Goal: Information Seeking & Learning: Find specific fact

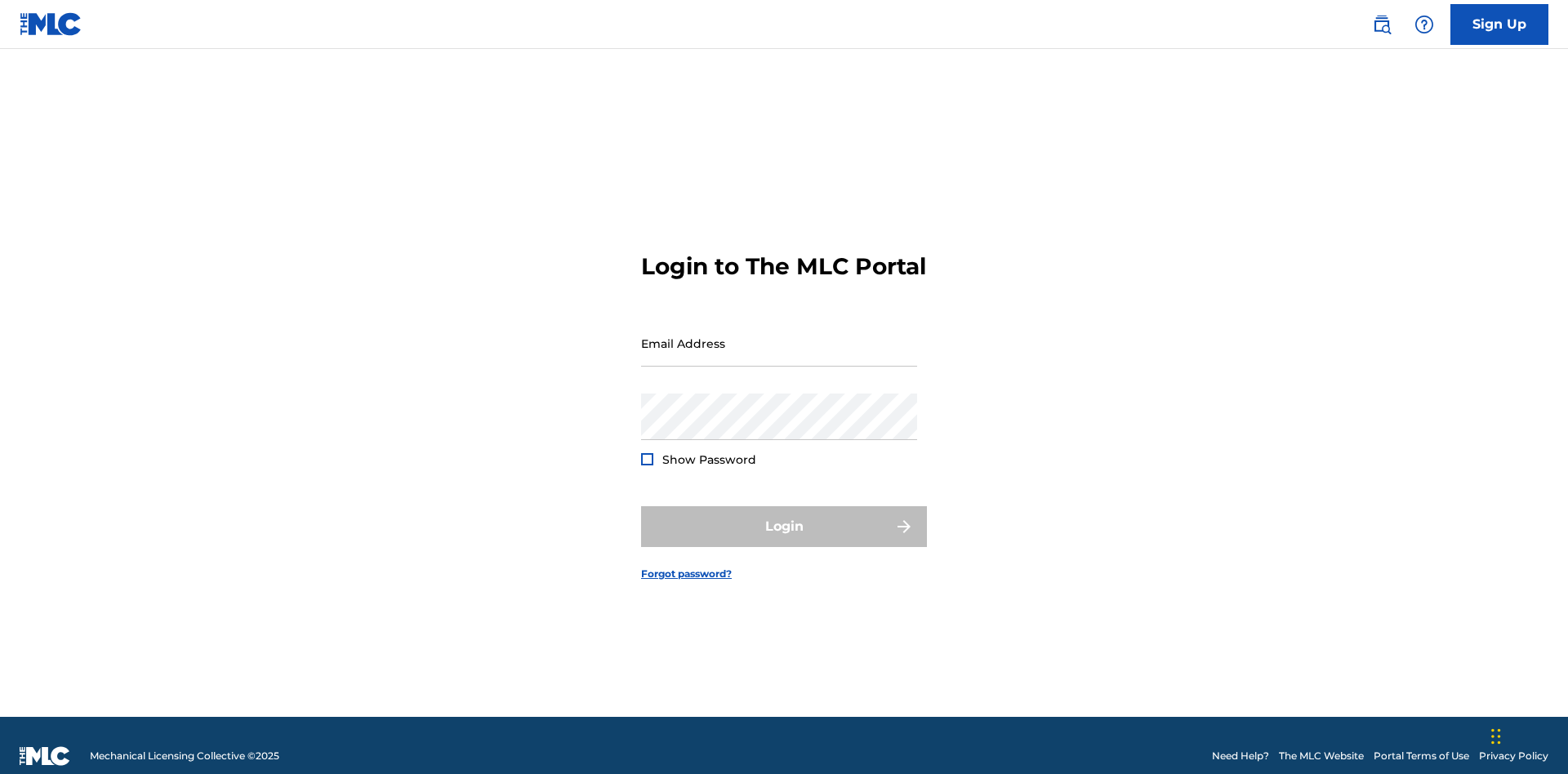
scroll to position [21, 0]
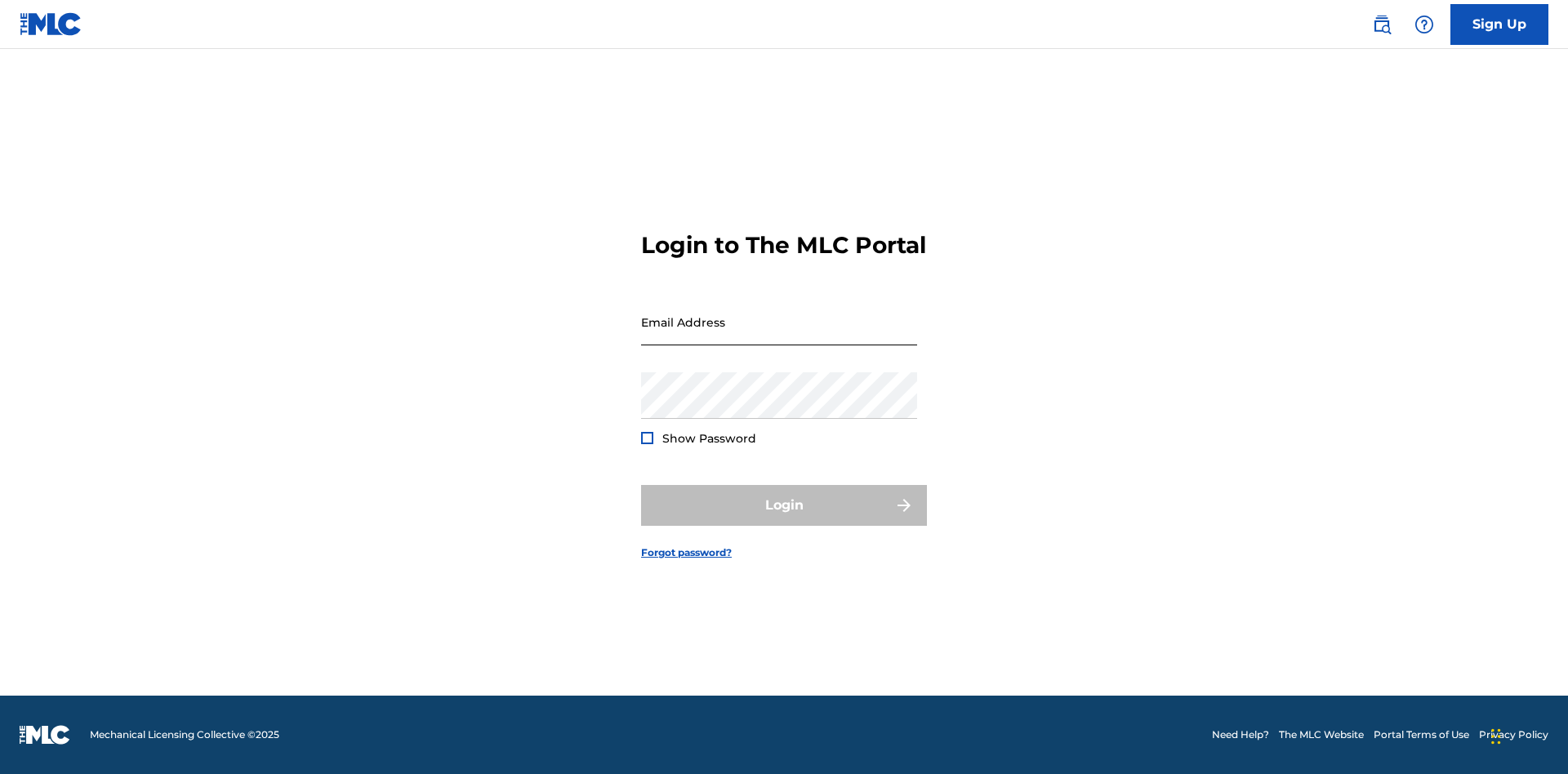
click at [779, 336] on input "Email Address" at bounding box center [778, 322] width 276 height 46
type input "Helena.Songwriter@gmail.com"
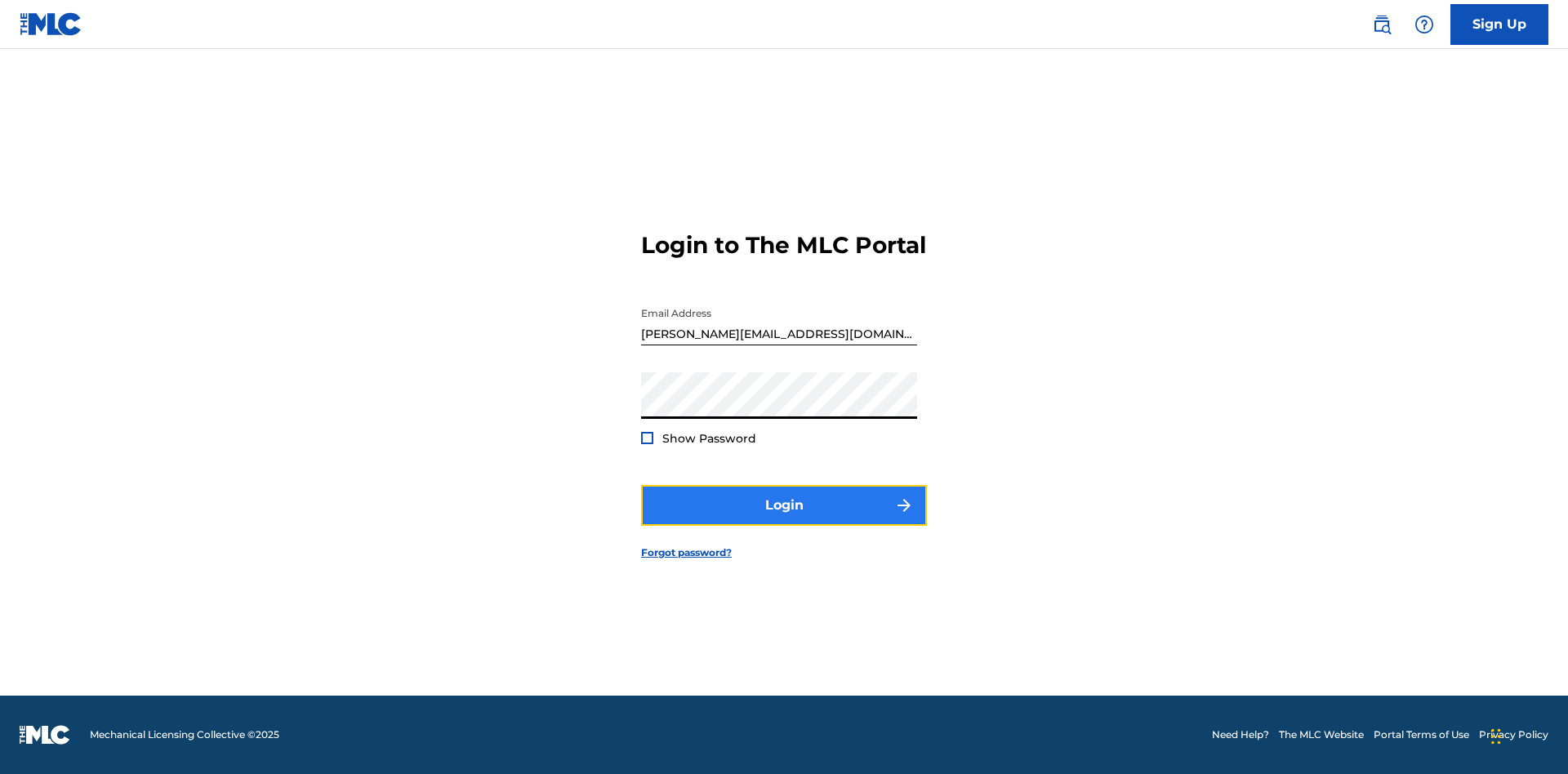
click at [784, 519] on button "Login" at bounding box center [784, 506] width 286 height 41
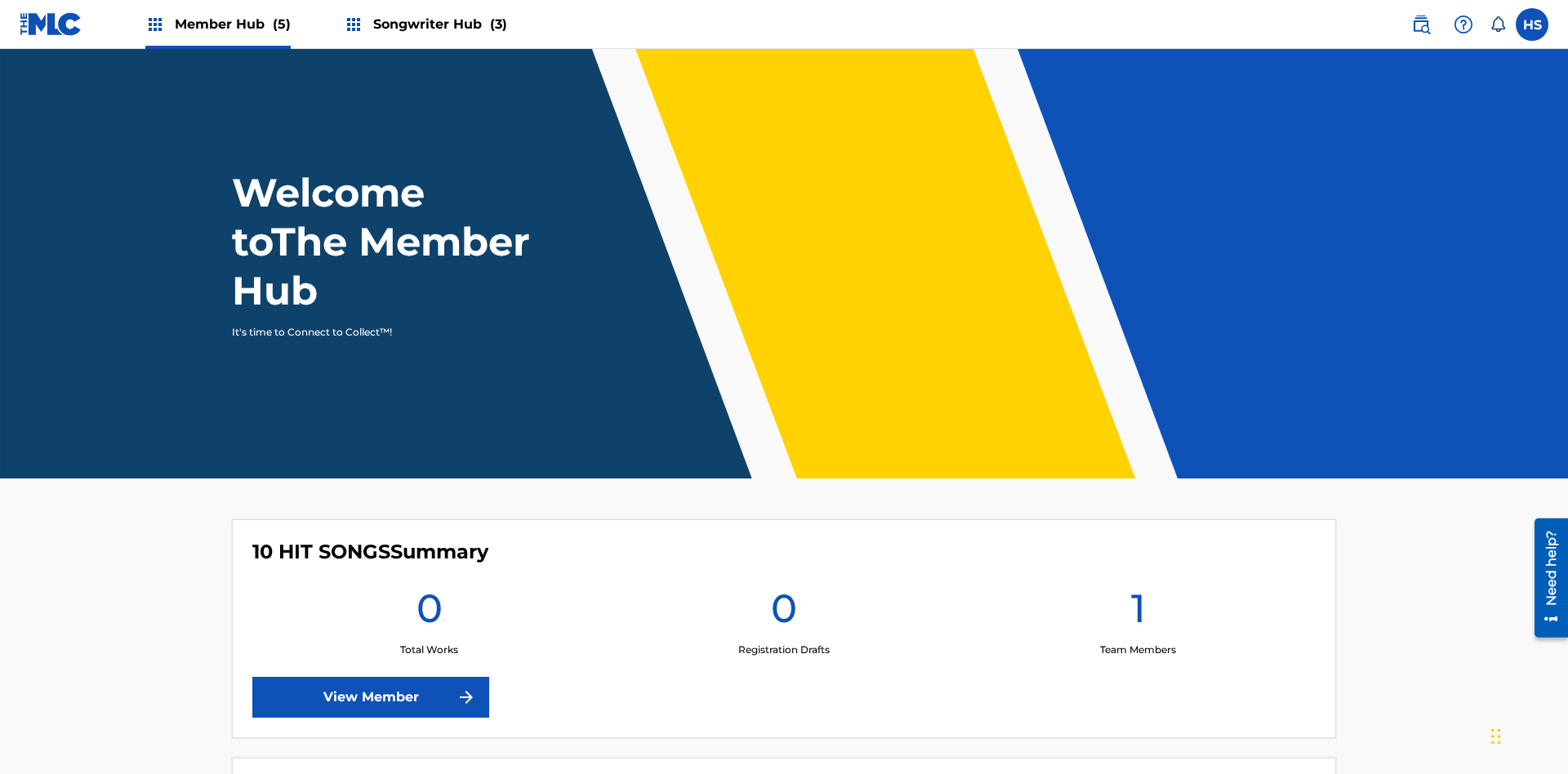
click at [437, 24] on span "Songwriter Hub (3)" at bounding box center [440, 24] width 134 height 19
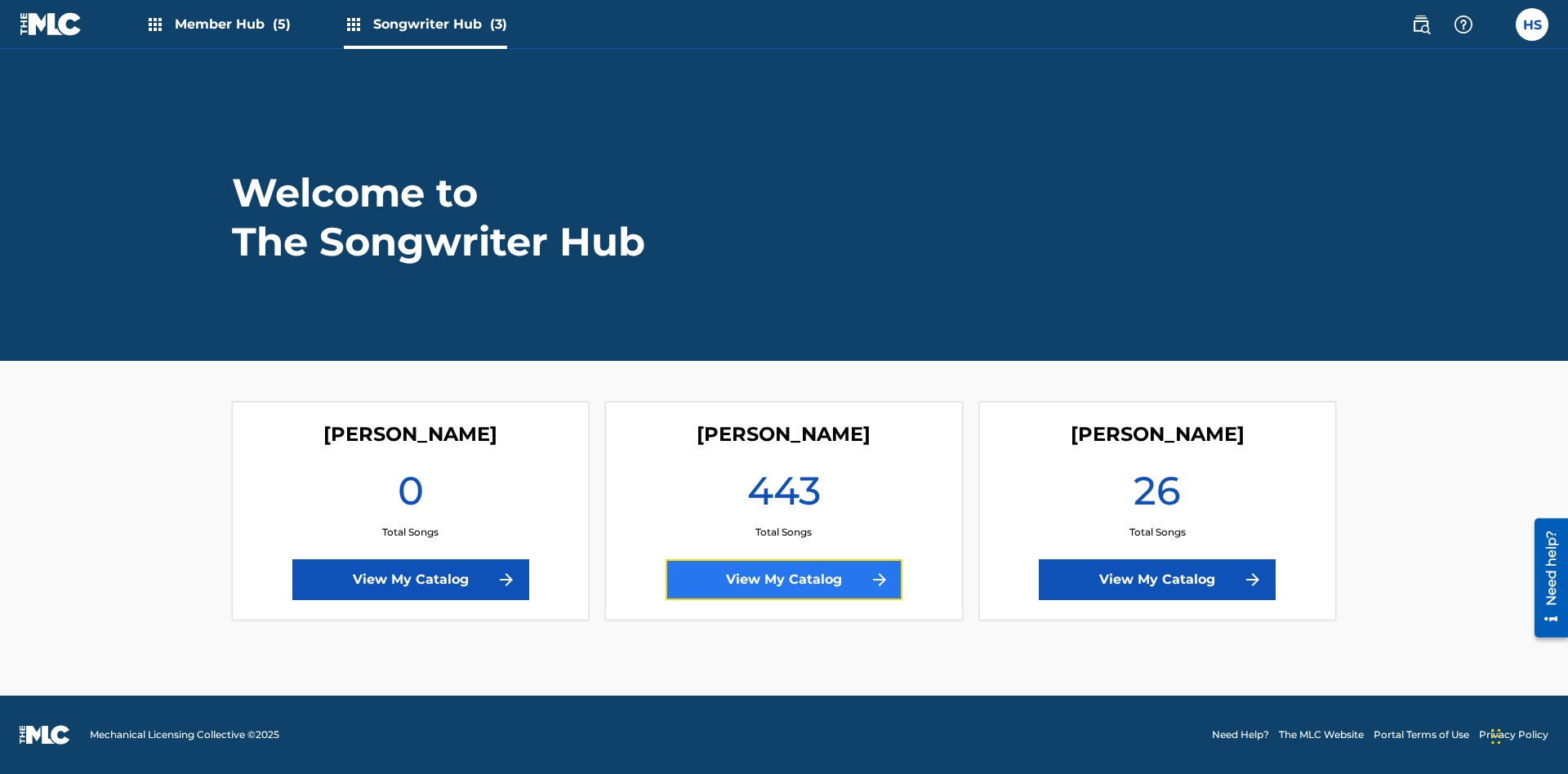
click at [784, 580] on link "View My Catalog" at bounding box center [784, 580] width 237 height 41
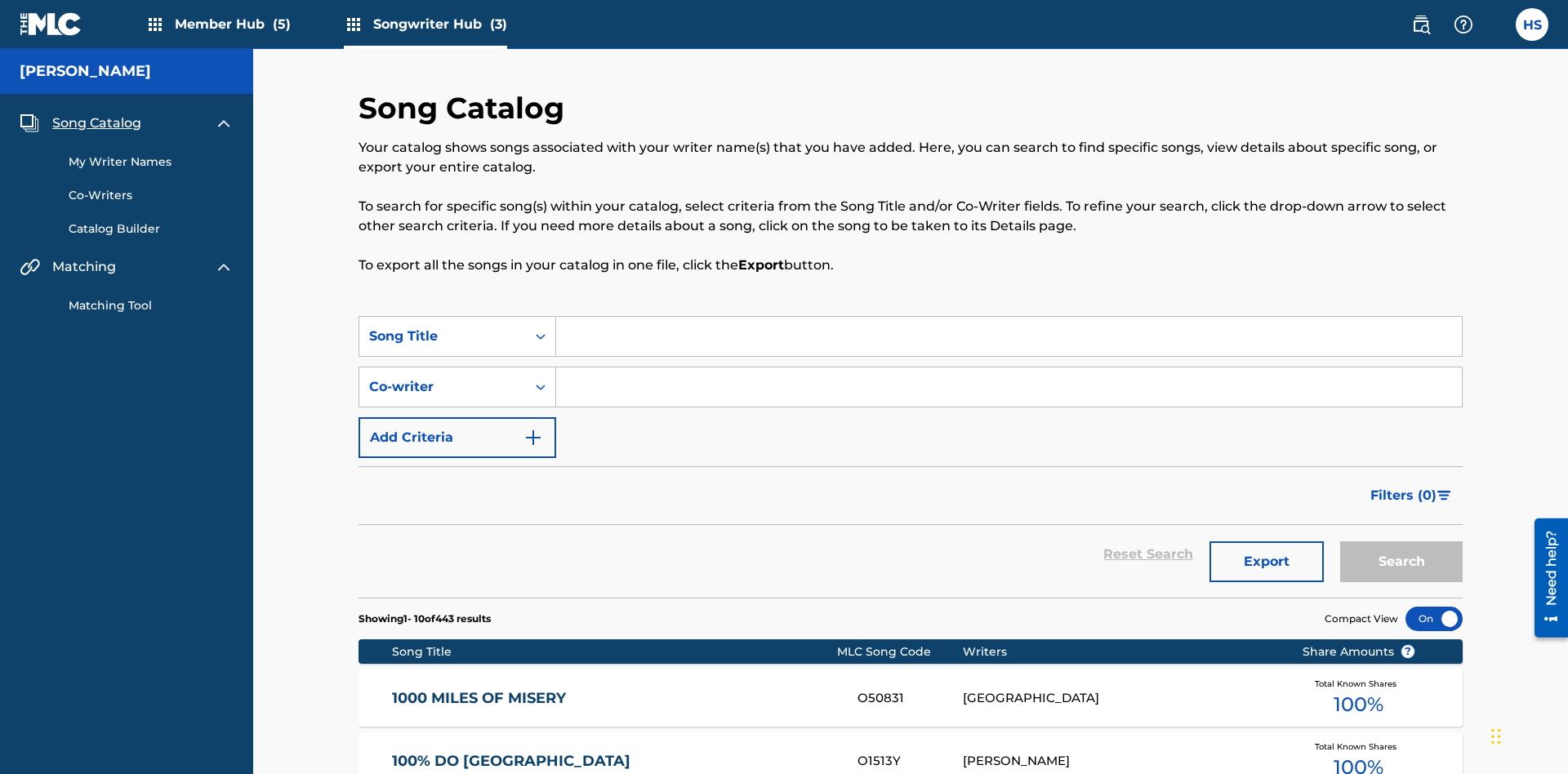
scroll to position [15, 0]
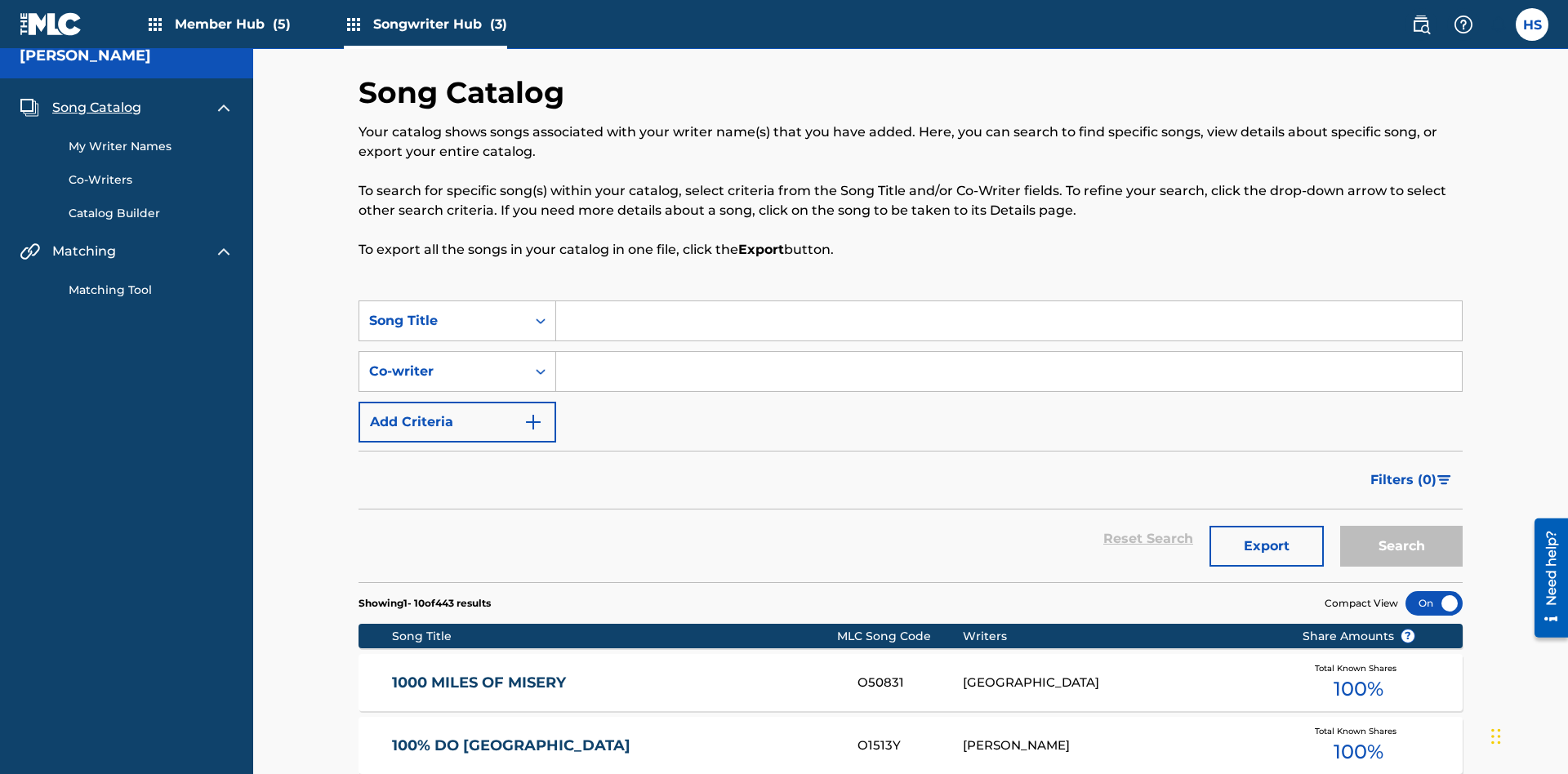
click at [97, 107] on span "Song Catalog" at bounding box center [97, 107] width 89 height 20
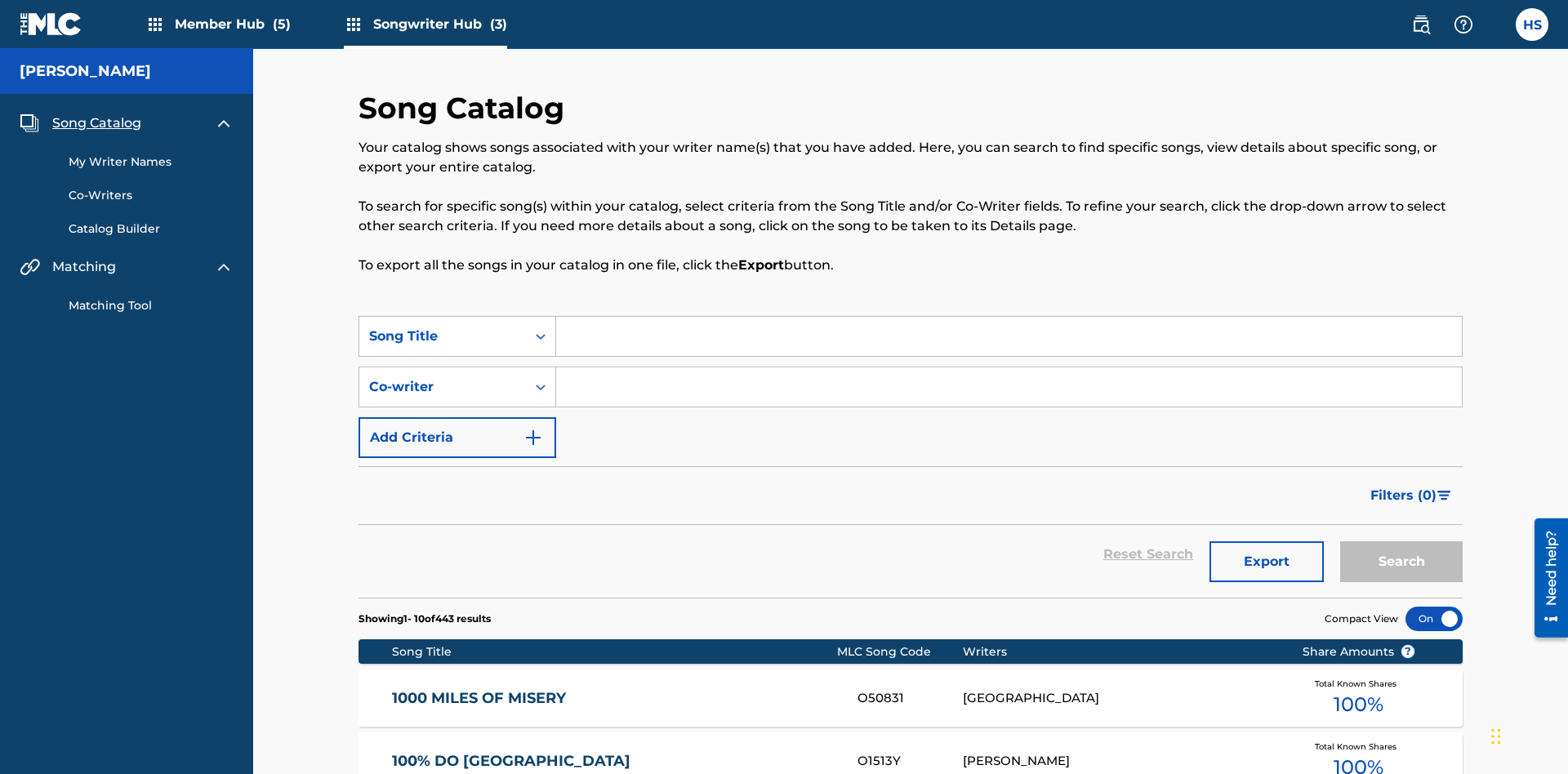
scroll to position [229, 0]
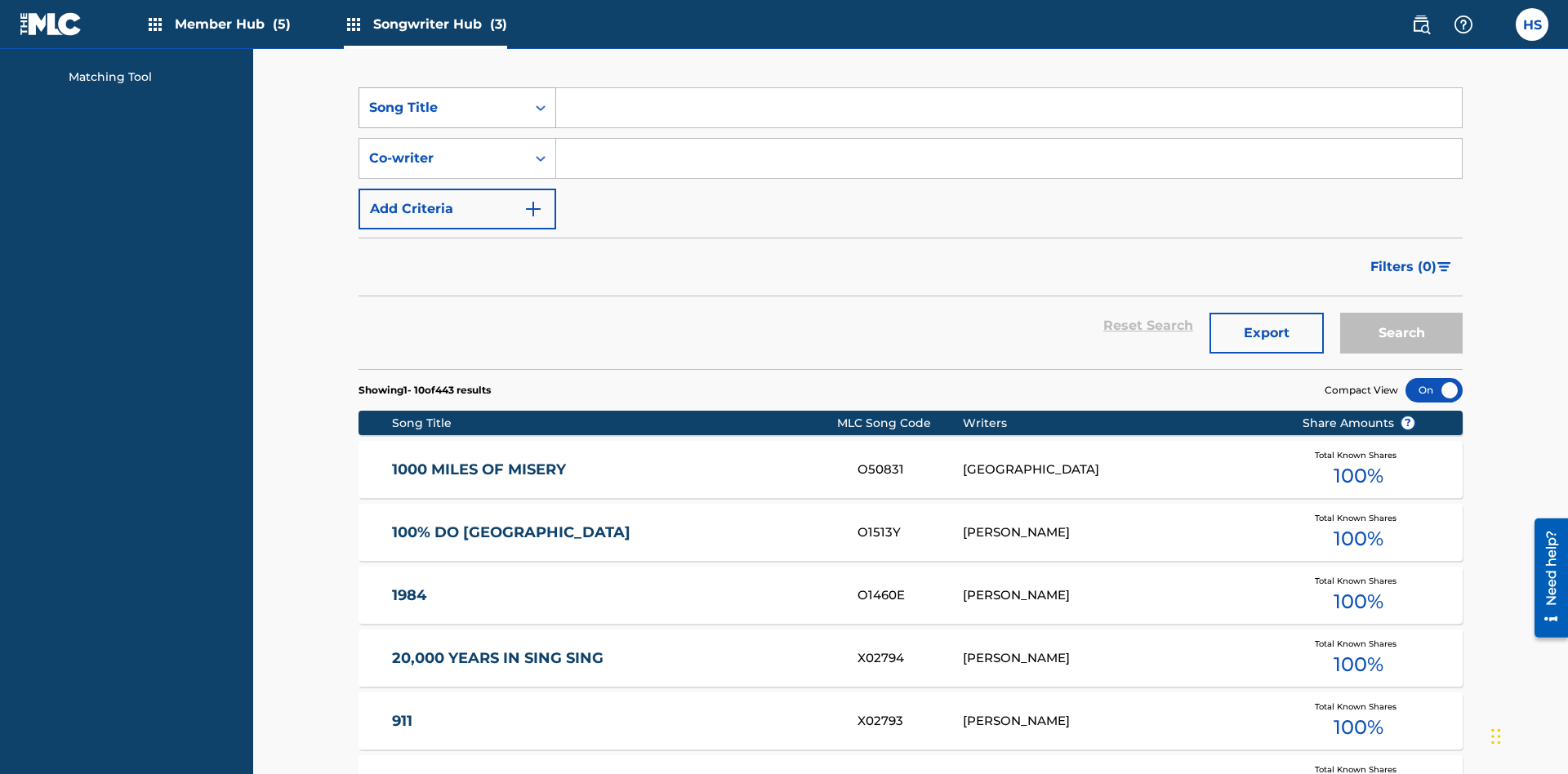
click at [443, 107] on div "Song Title" at bounding box center [443, 107] width 147 height 20
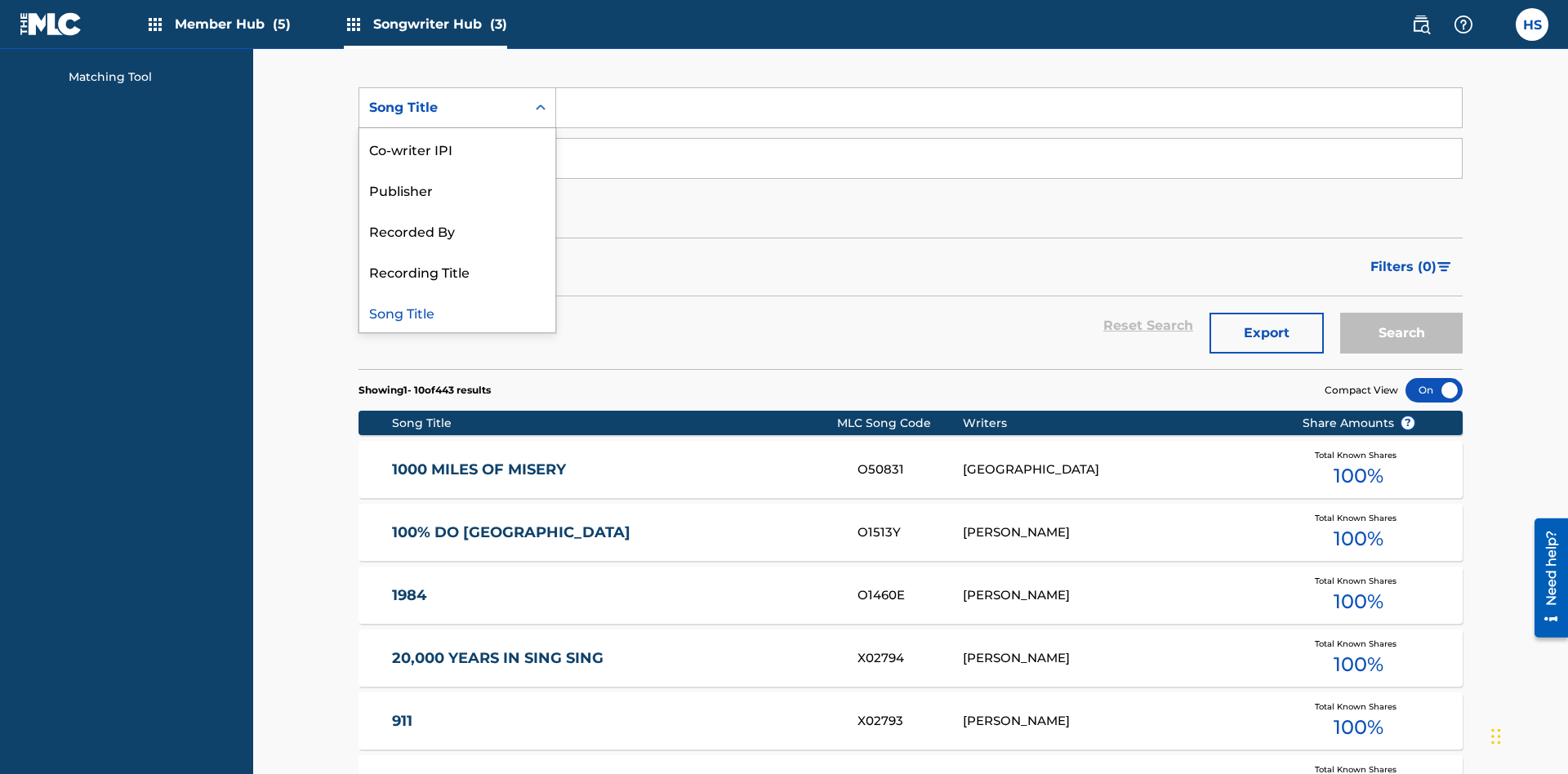
click at [457, 312] on div "Song Title" at bounding box center [457, 312] width 196 height 41
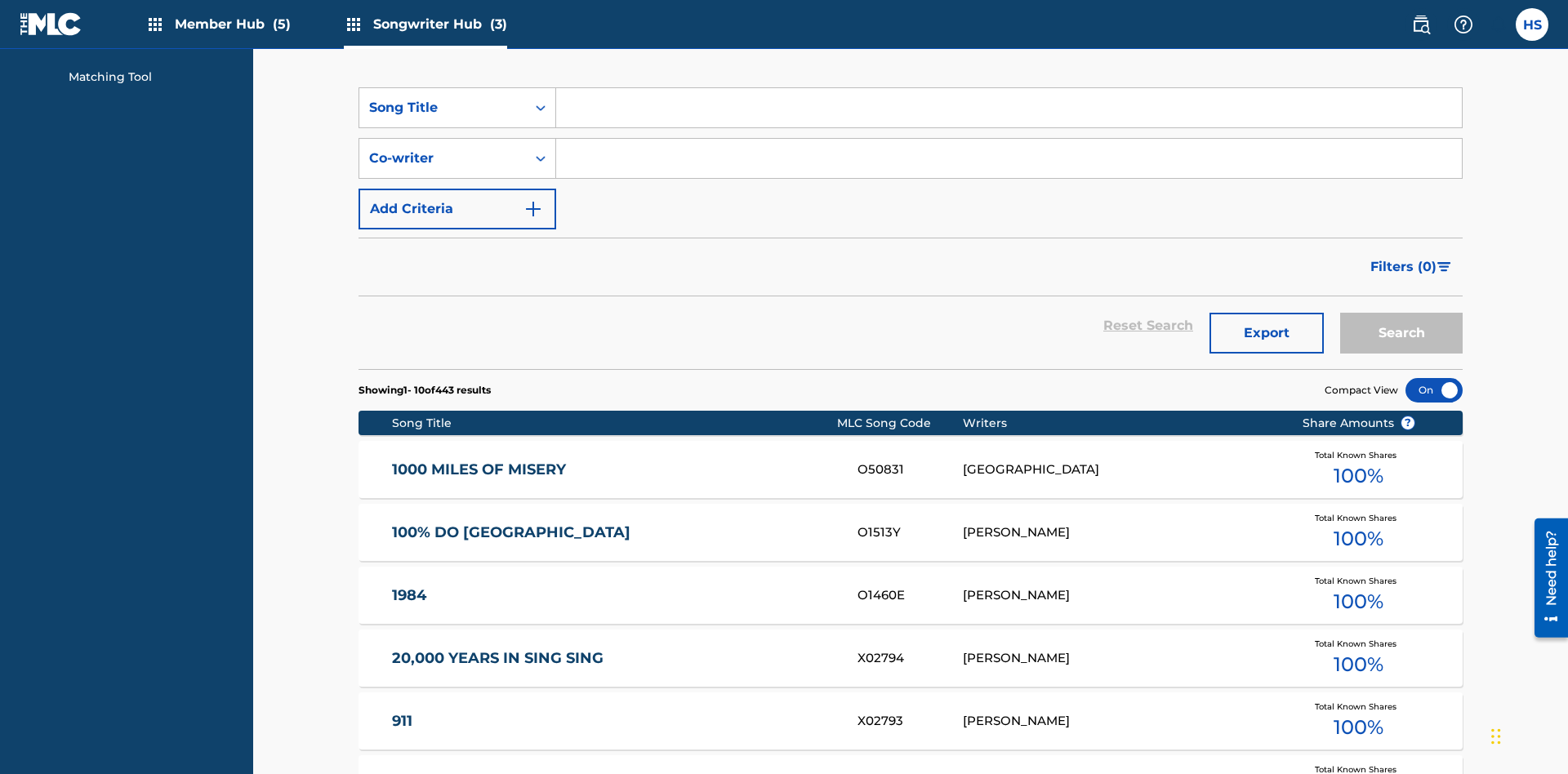
click at [1009, 118] on input "Search Form" at bounding box center [1009, 107] width 906 height 39
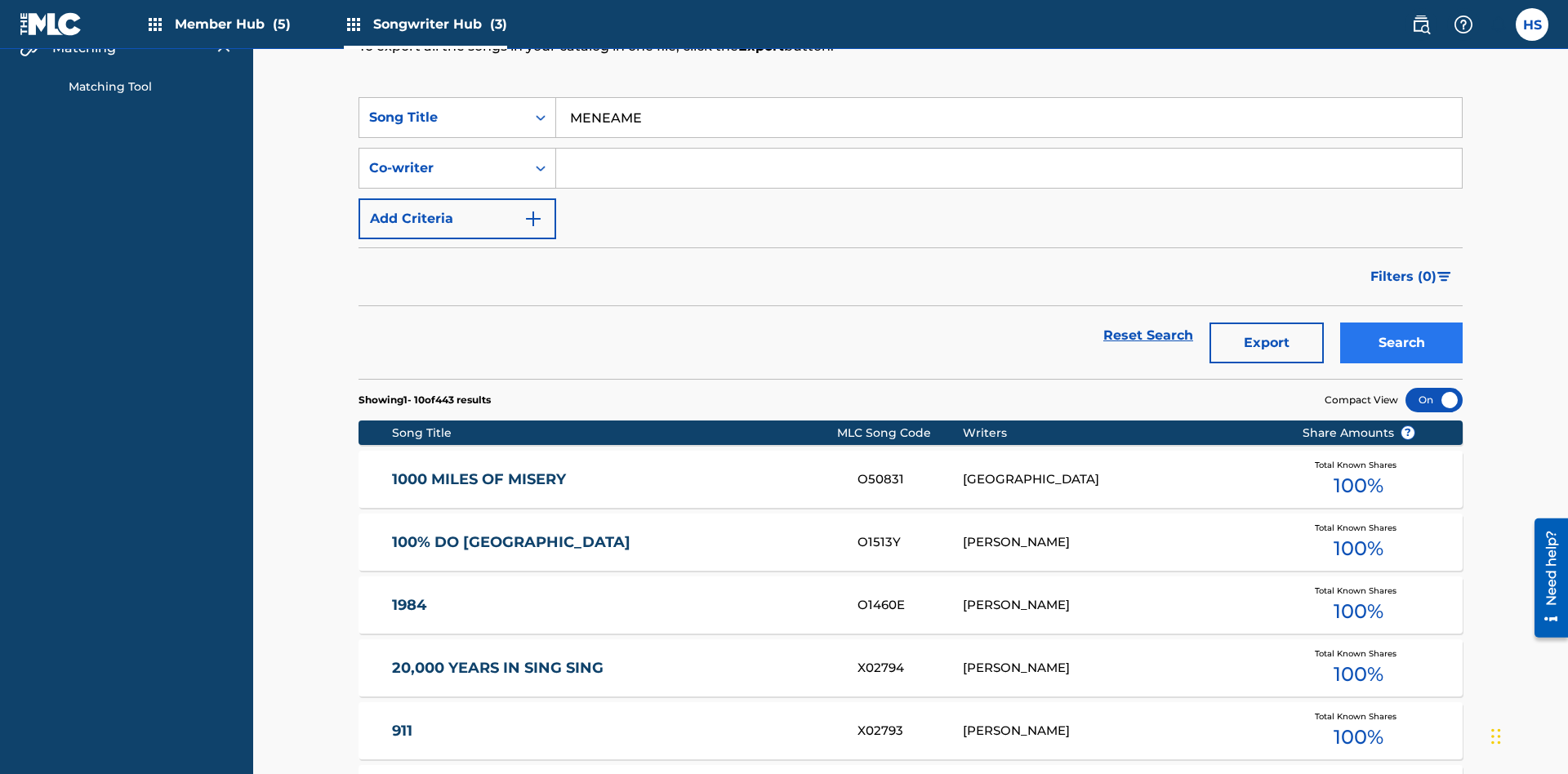
type input "MENEAME"
click at [1401, 323] on button "Search" at bounding box center [1401, 344] width 122 height 41
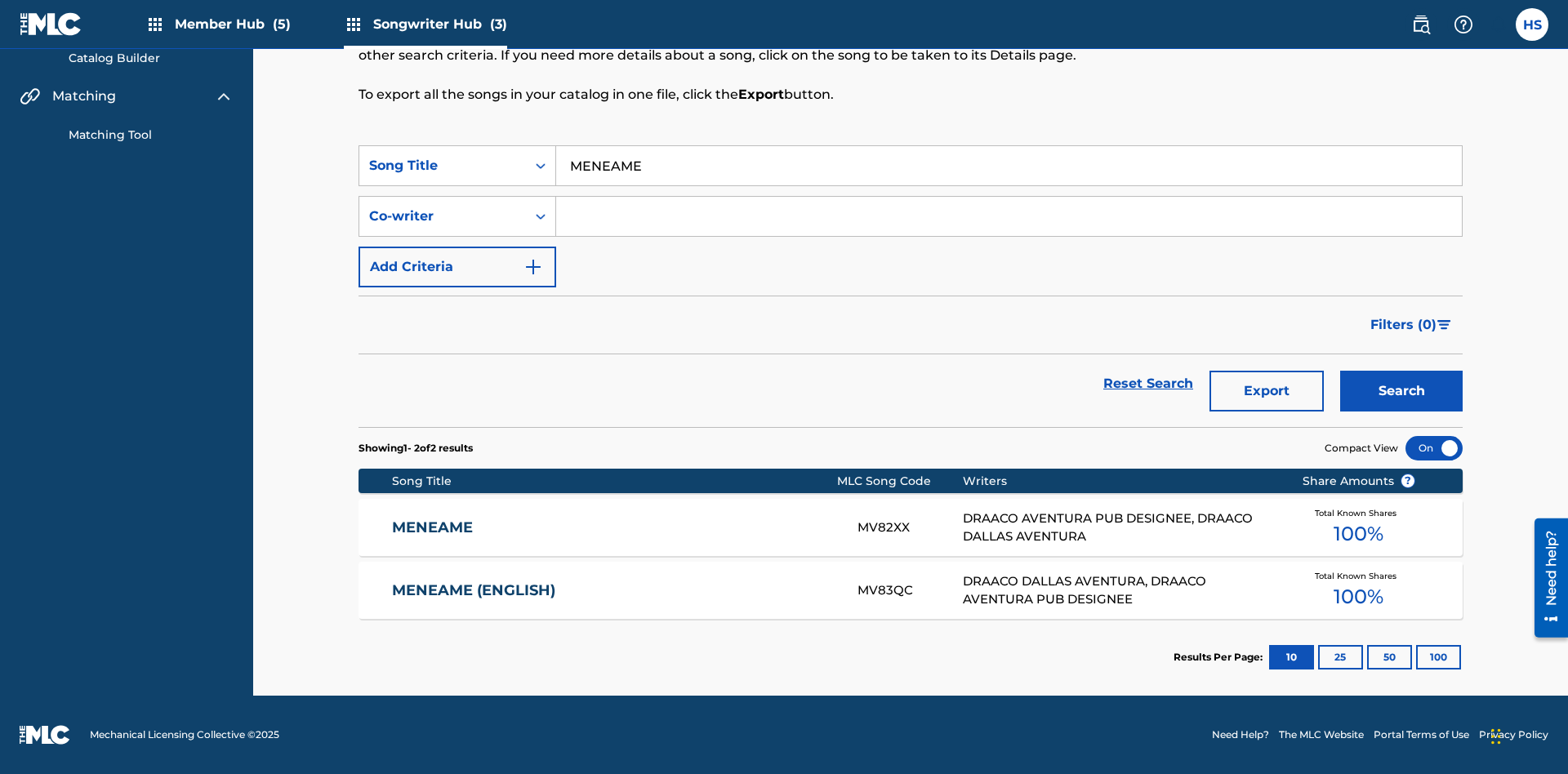
click at [1009, 166] on input "MENEAME" at bounding box center [1009, 166] width 906 height 39
click at [443, 217] on div "Co-writer" at bounding box center [443, 217] width 147 height 20
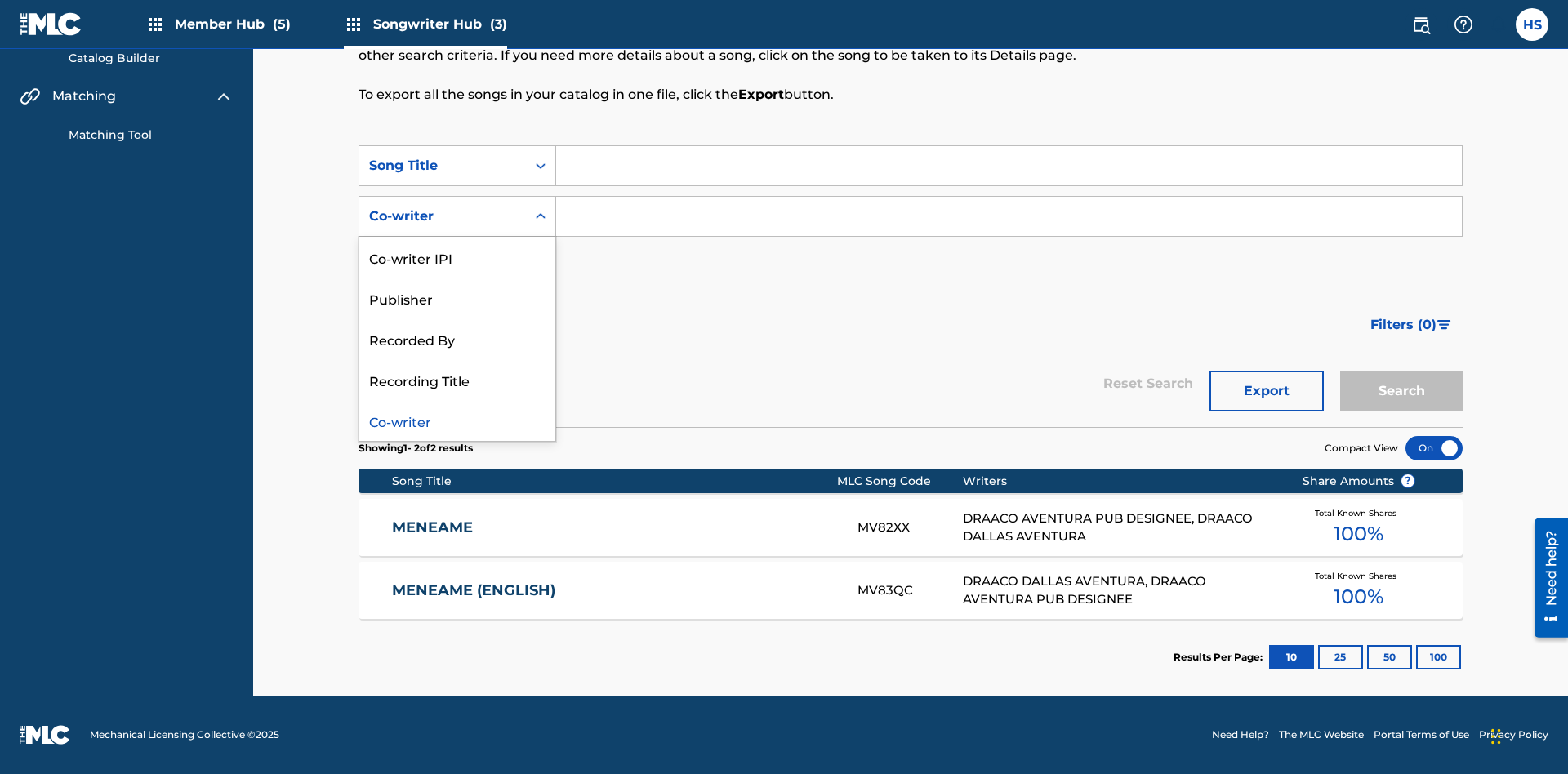
click at [457, 421] on div "Co-writer" at bounding box center [457, 421] width 196 height 41
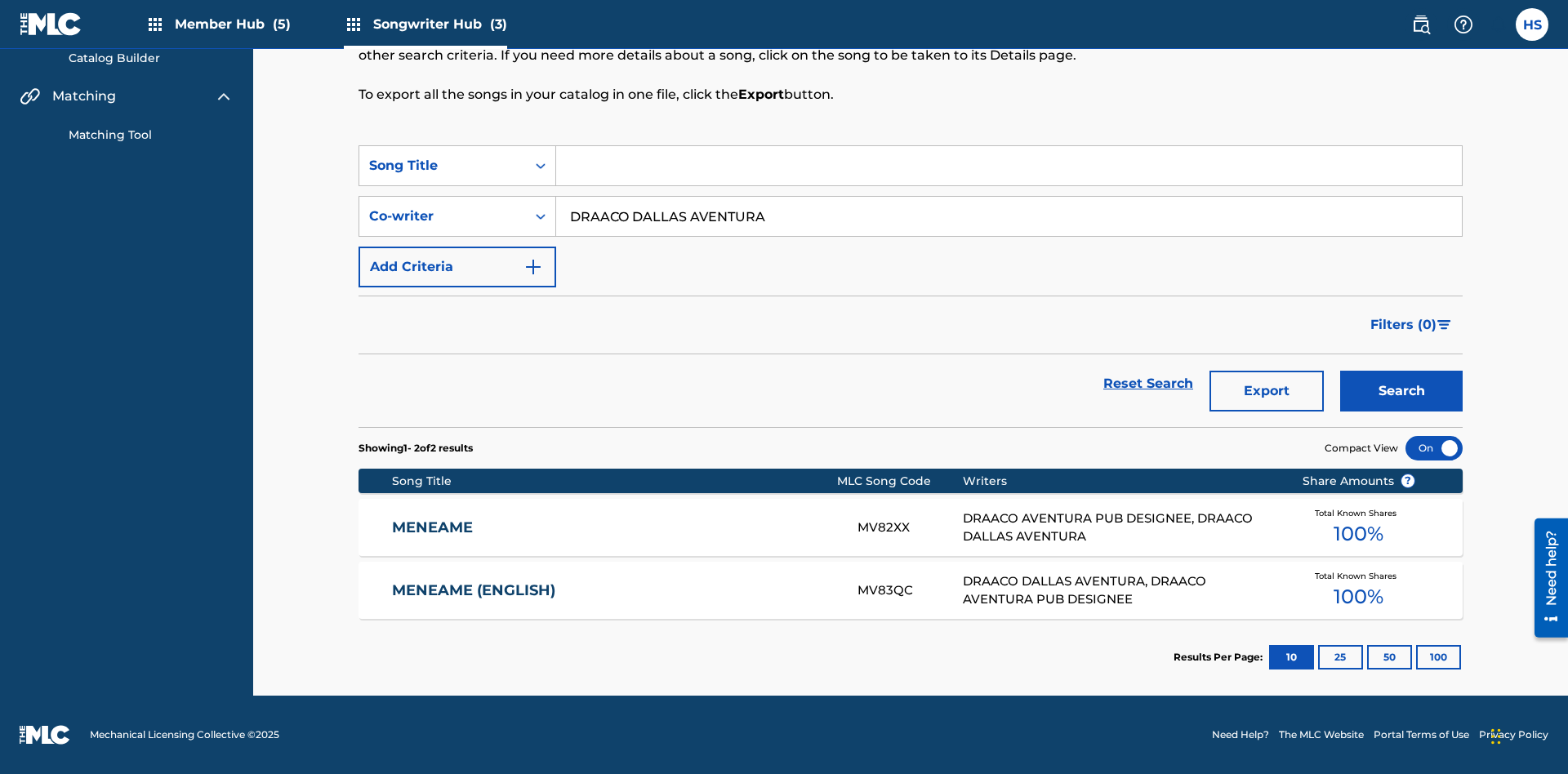
type input "DRAACO DALLAS AVENTURA"
click at [1401, 391] on button "Search" at bounding box center [1401, 391] width 122 height 41
click at [1009, 197] on input "DRAACO DALLAS AVENTURA" at bounding box center [1009, 217] width 906 height 39
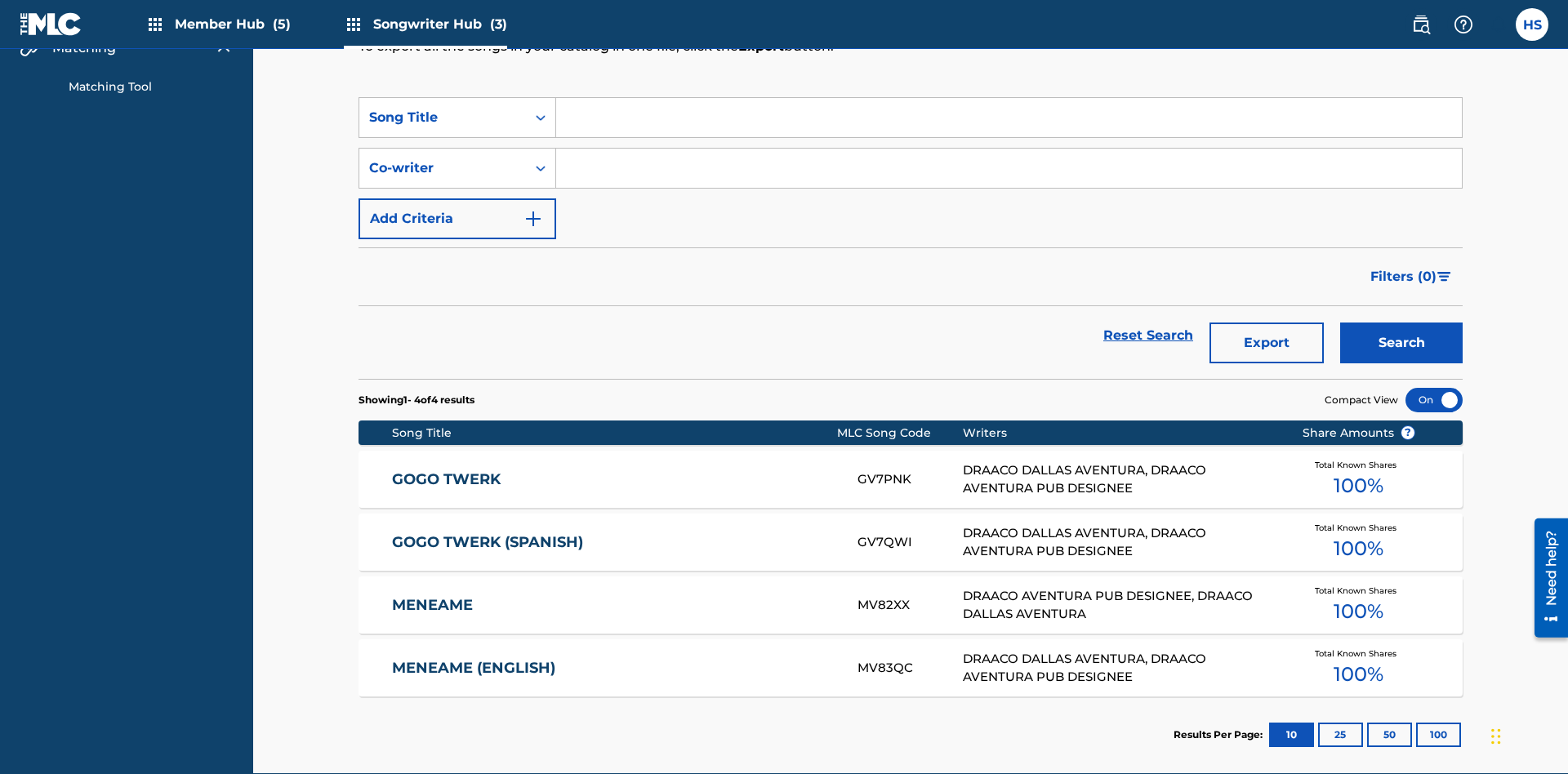
scroll to position [229, 0]
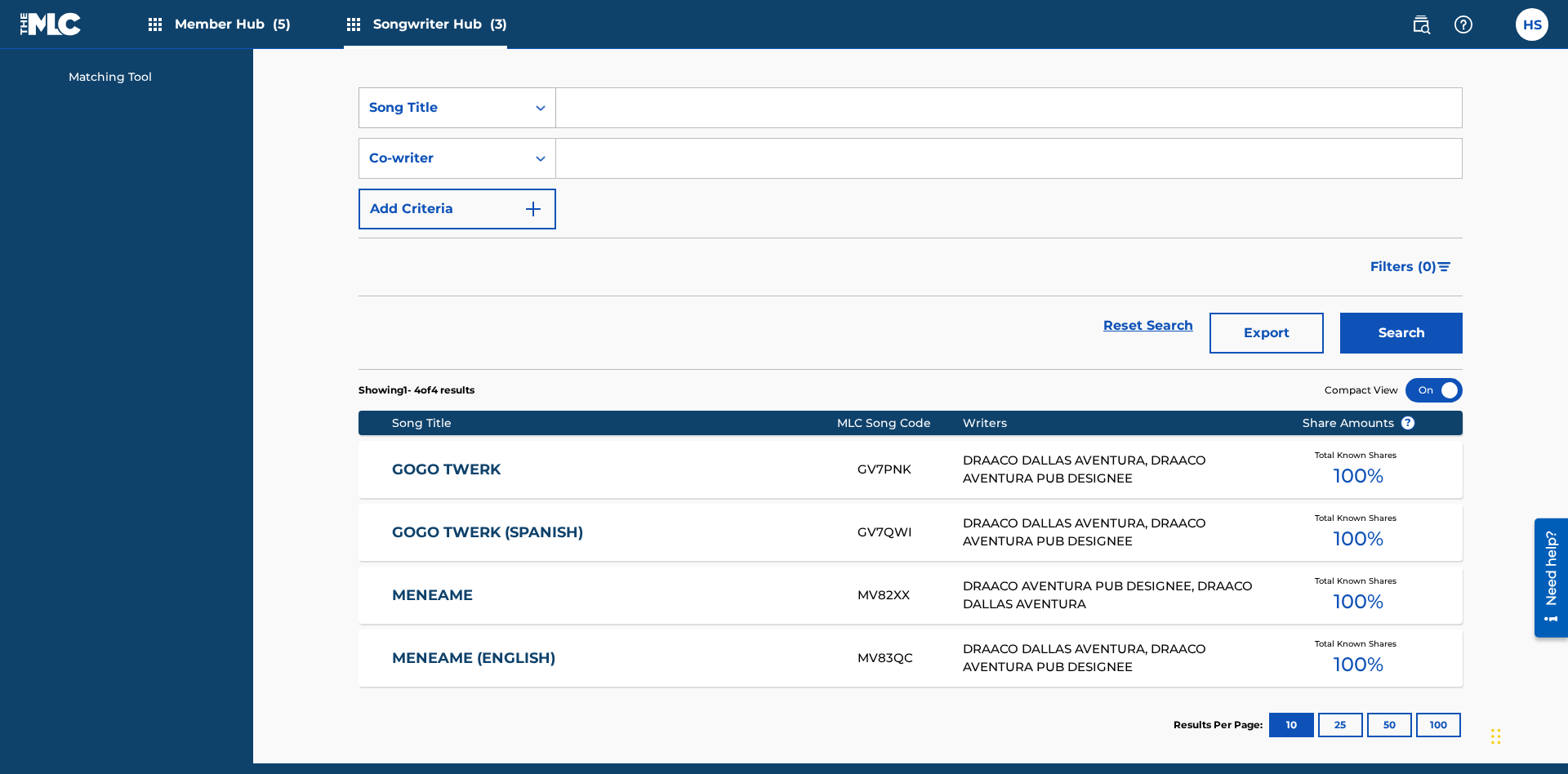
click at [443, 107] on div "Song Title" at bounding box center [443, 107] width 147 height 20
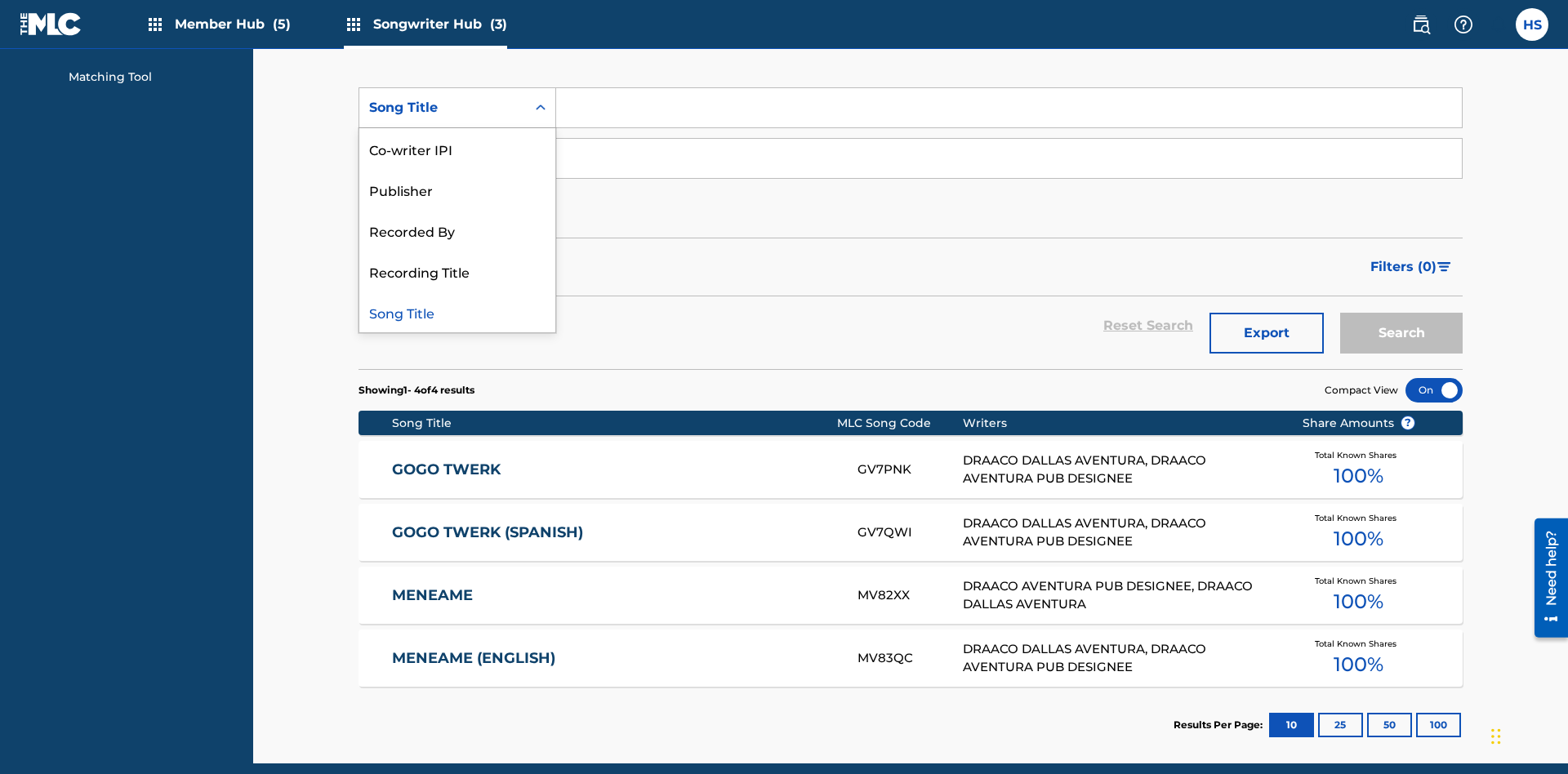
click at [457, 149] on div "Co-writer IPI" at bounding box center [457, 148] width 196 height 41
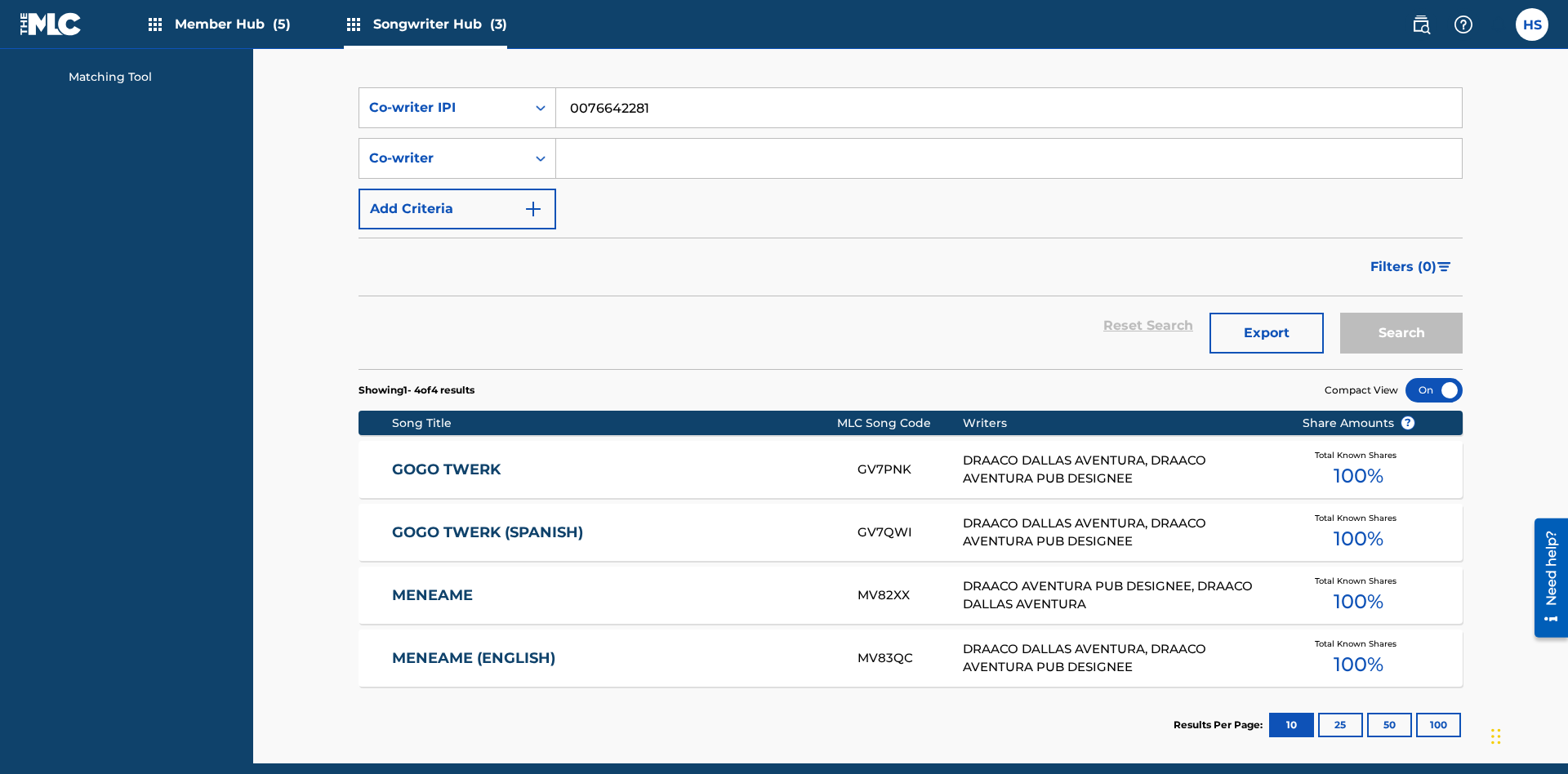
type input "00766422818"
click at [1401, 312] on button "Search" at bounding box center [1401, 333] width 122 height 41
click at [443, 107] on div "Co-writer IPI" at bounding box center [443, 107] width 147 height 20
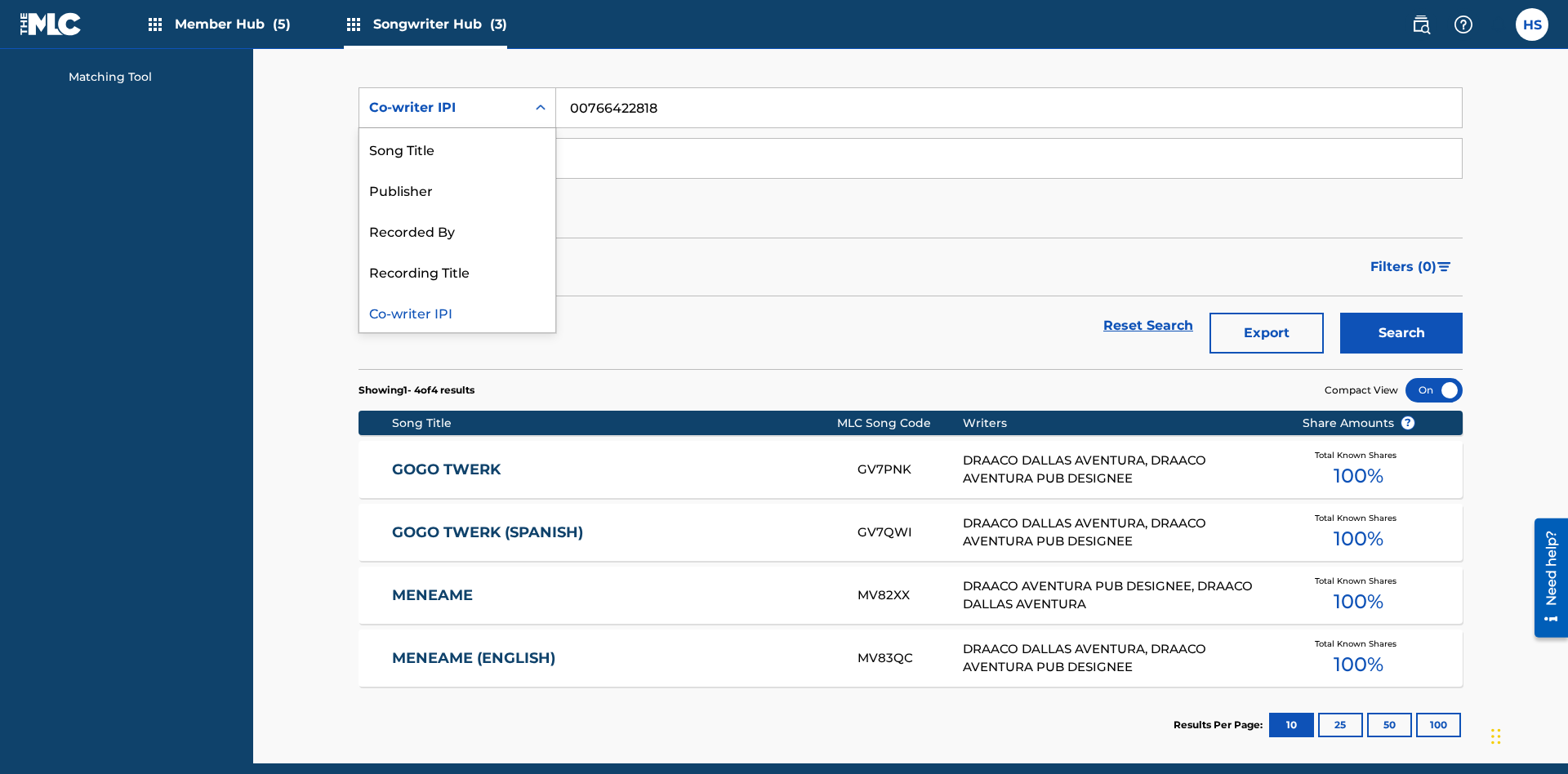
click at [457, 231] on div "Recorded By" at bounding box center [457, 231] width 196 height 41
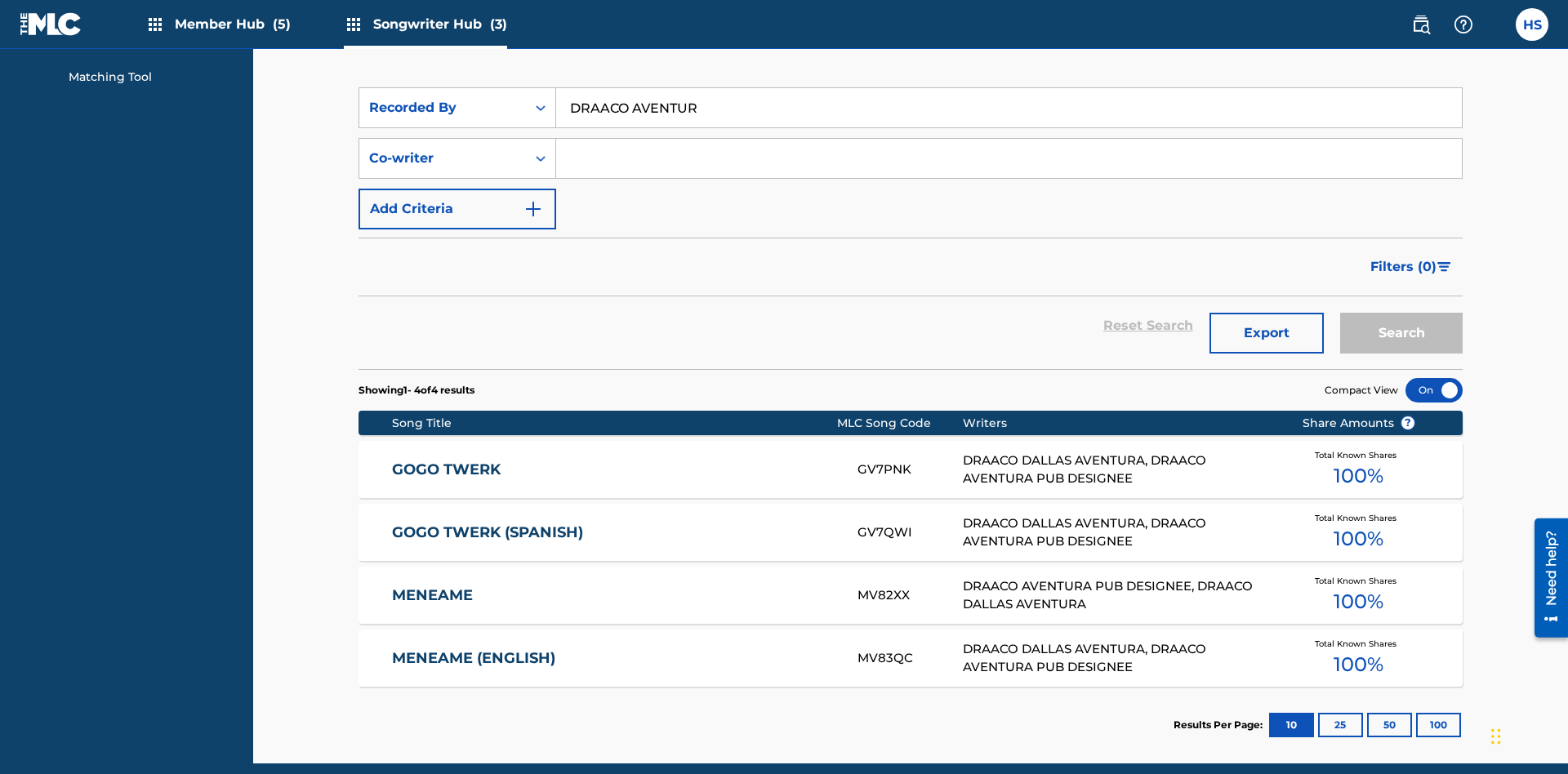
type input "DRAACO AVENTURA"
click at [1401, 312] on button "Search" at bounding box center [1401, 333] width 122 height 41
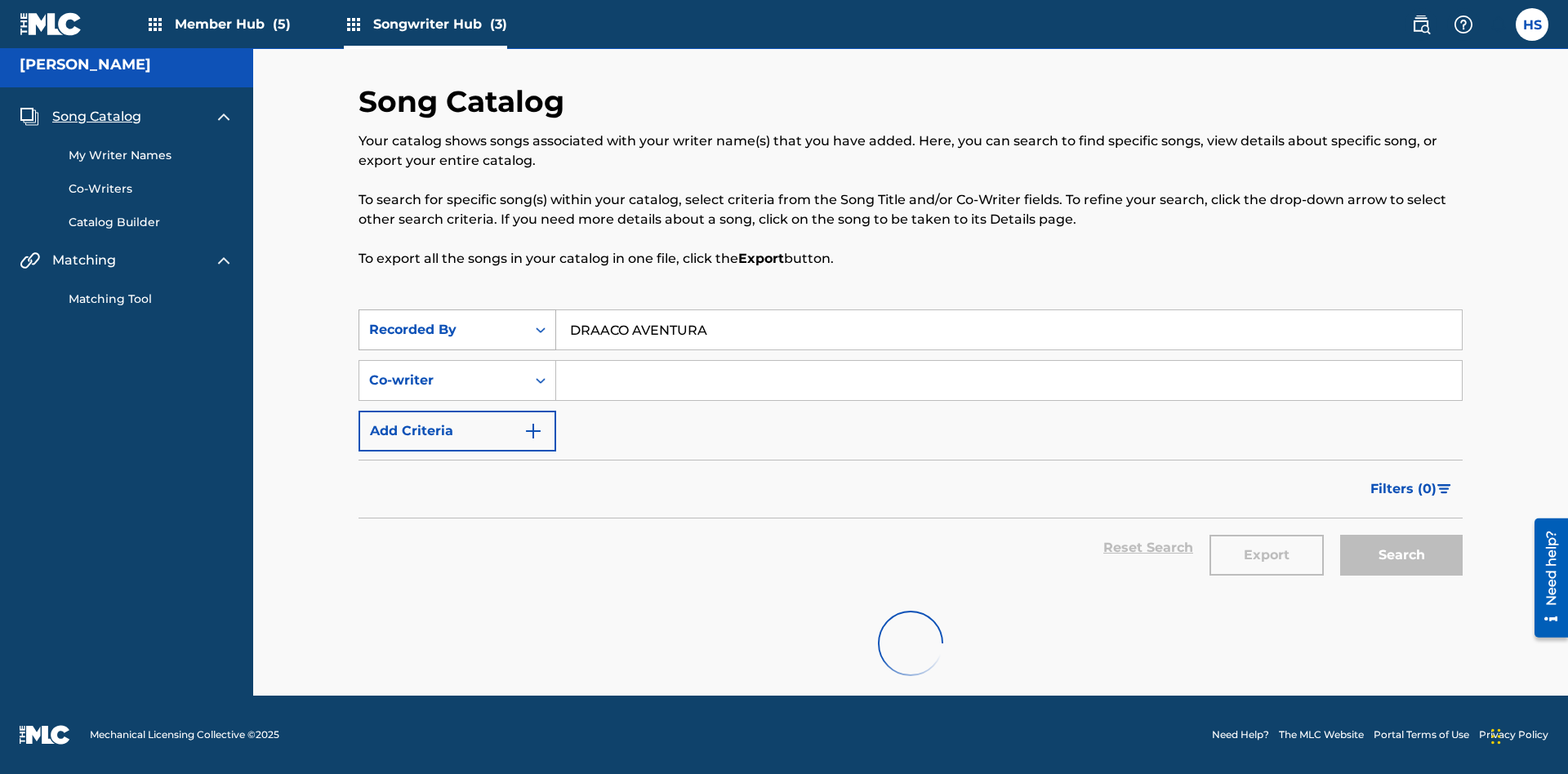
click at [443, 320] on div "Recorded By" at bounding box center [443, 330] width 147 height 20
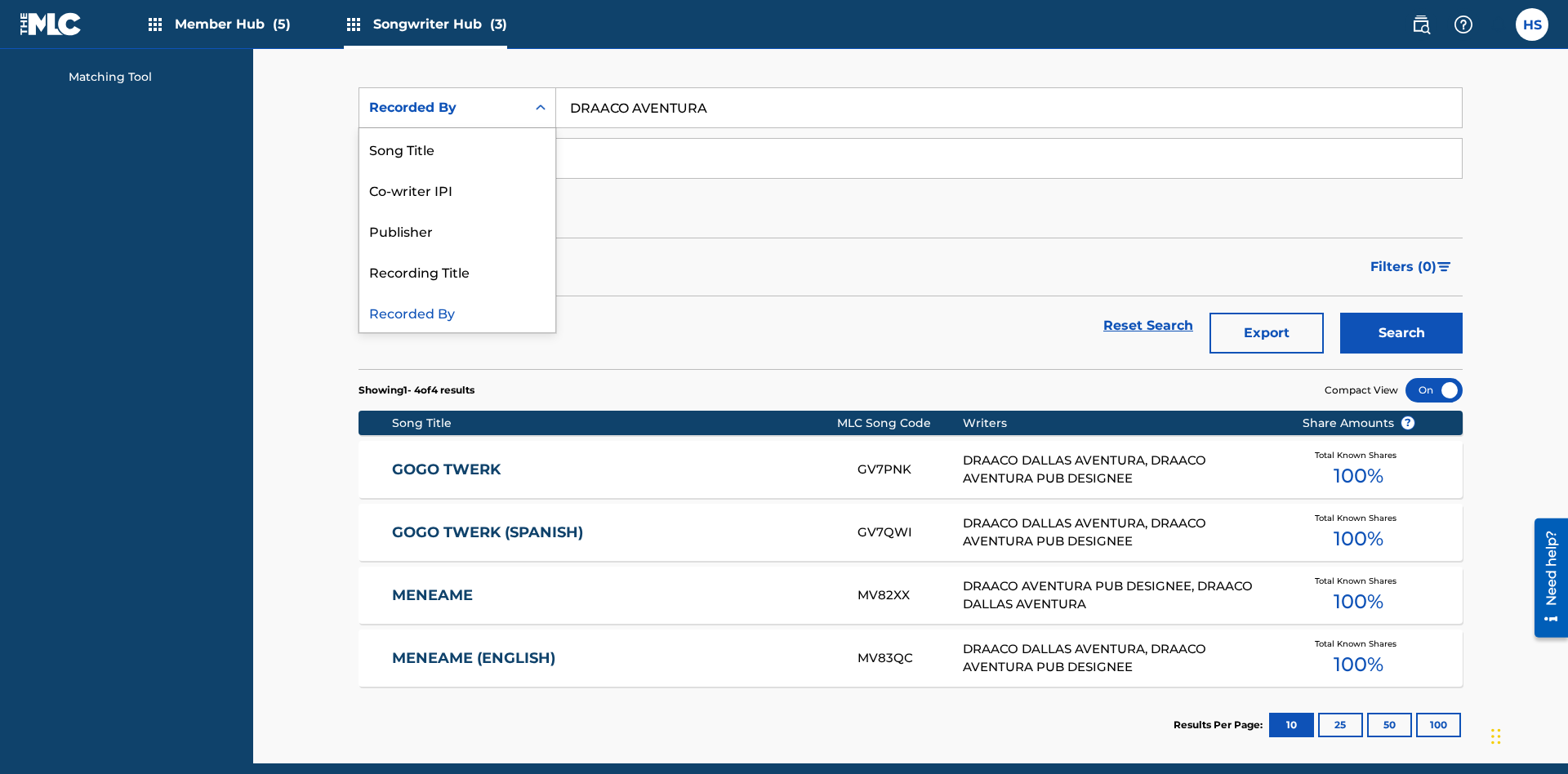
click at [457, 231] on div "Publisher" at bounding box center [457, 231] width 196 height 41
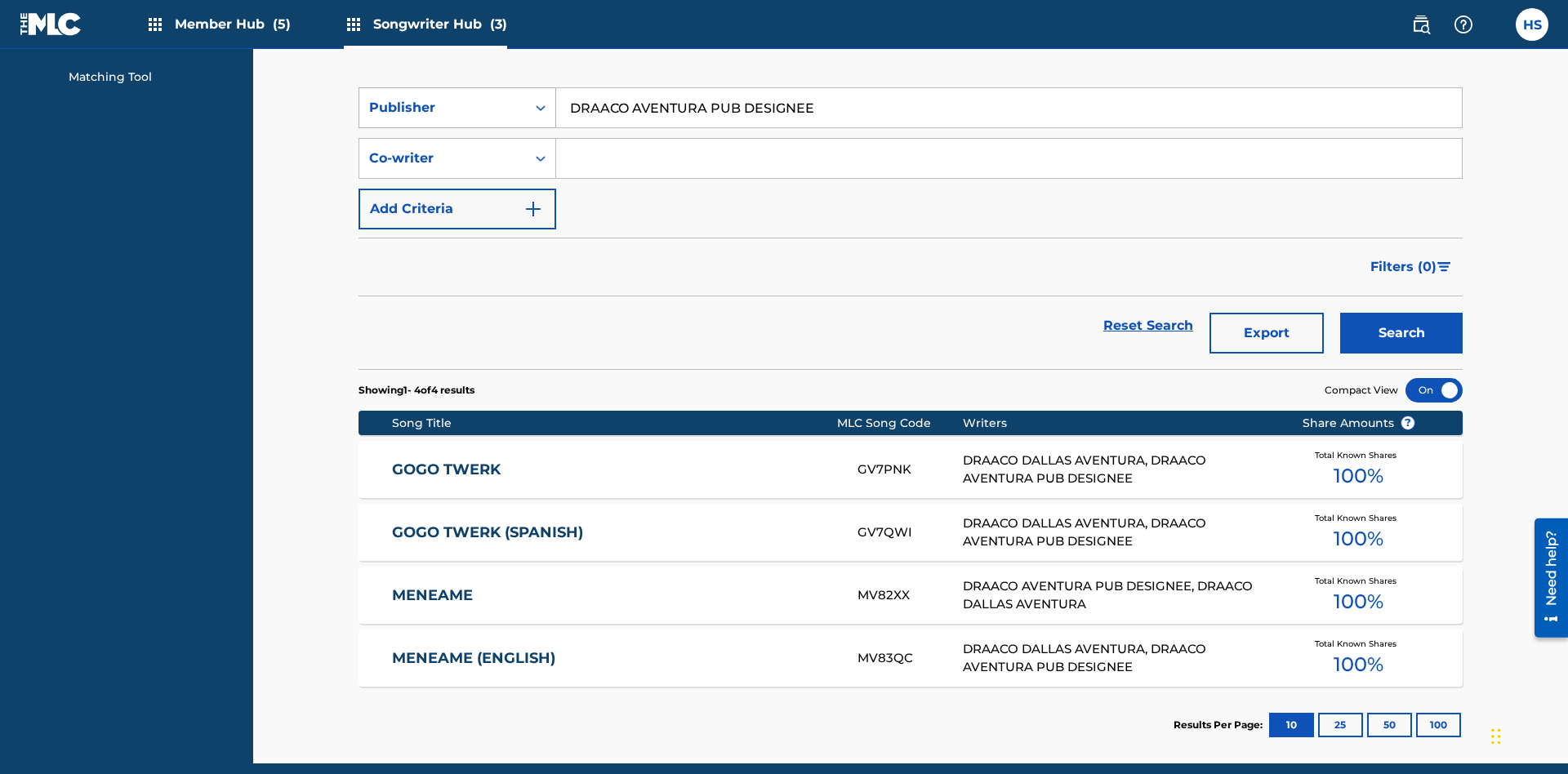
click at [1401, 312] on button "Search" at bounding box center [1401, 333] width 122 height 41
click at [443, 107] on div "Publisher" at bounding box center [443, 107] width 147 height 20
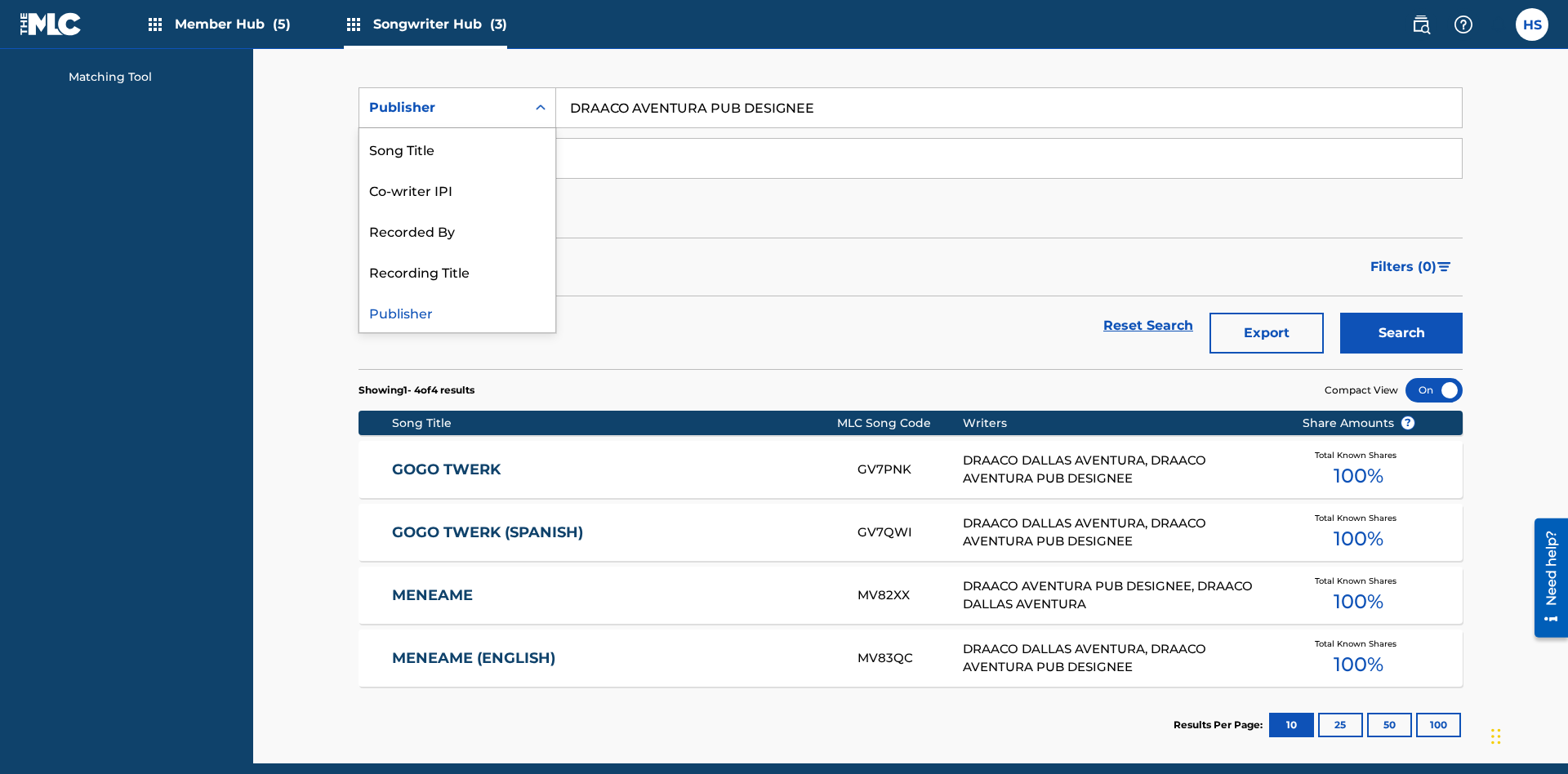
click at [457, 272] on div "Recording Title" at bounding box center [457, 272] width 196 height 41
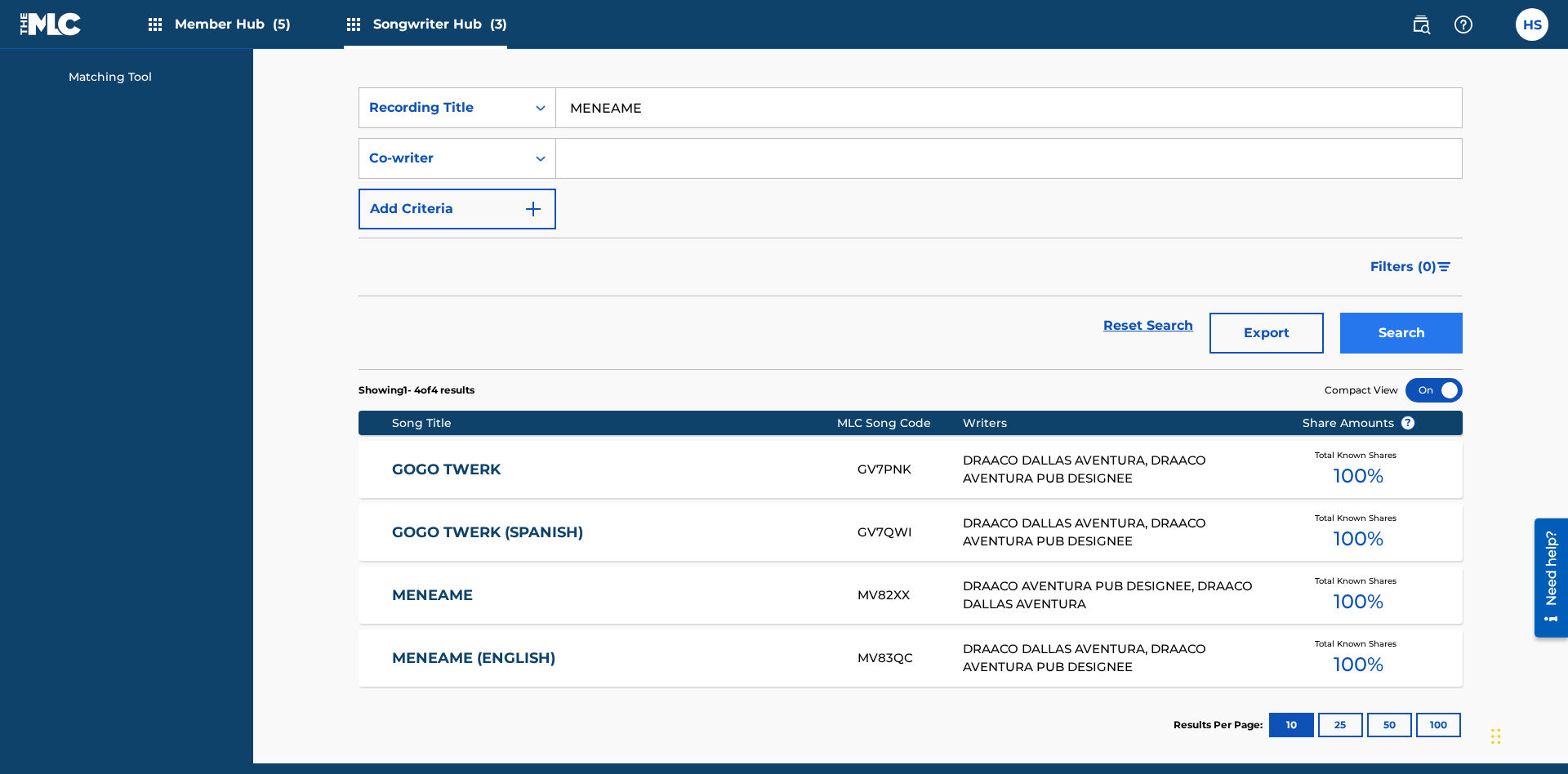
type input "MENEAME"
click at [1401, 312] on button "Search" at bounding box center [1401, 333] width 122 height 41
